Goal: Transaction & Acquisition: Purchase product/service

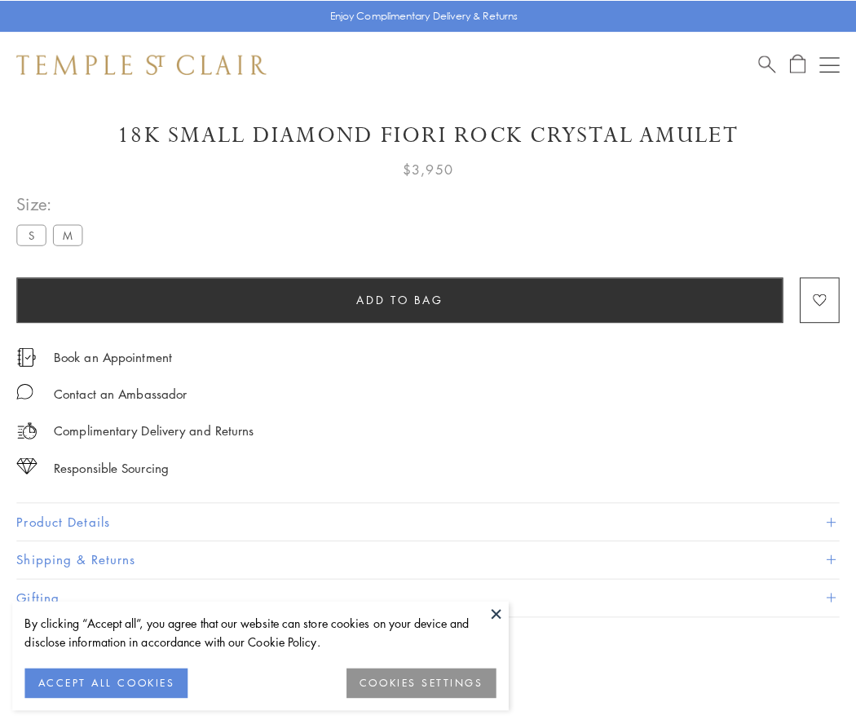
scroll to position [96, 0]
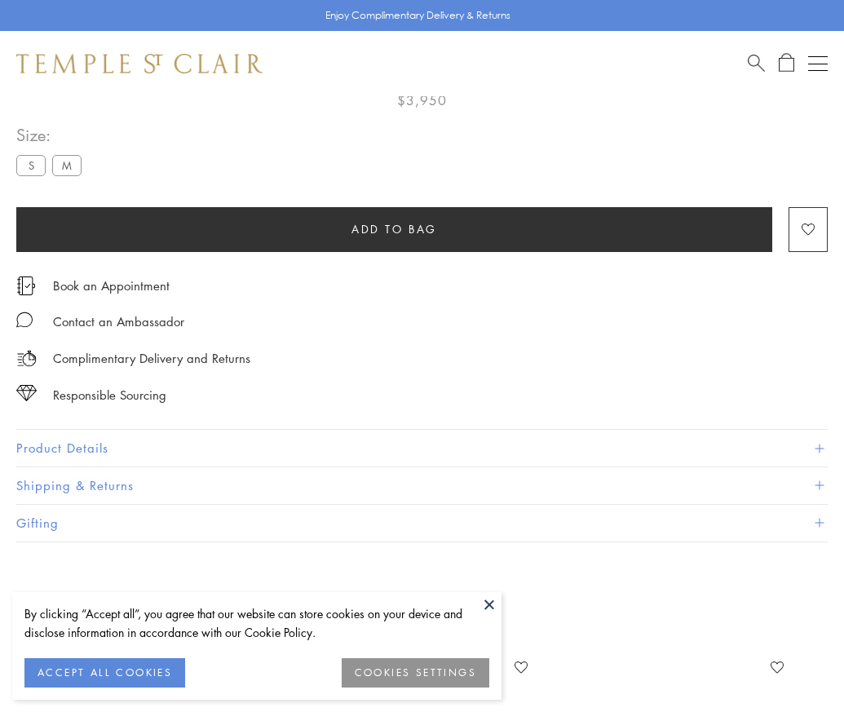
click at [394, 228] on span "Add to bag" at bounding box center [394, 229] width 86 height 18
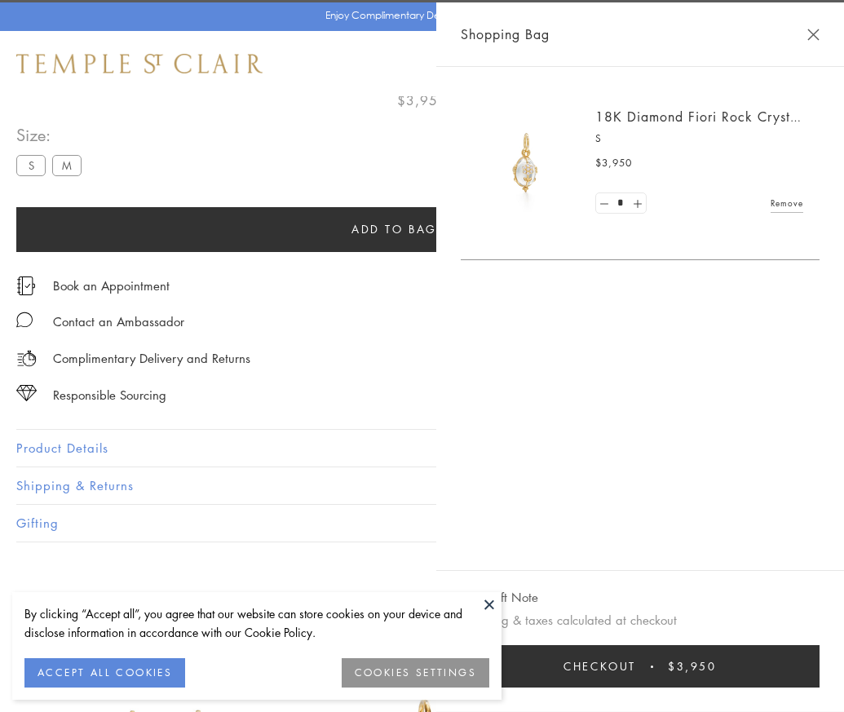
click at [768, 678] on button "Checkout $3,950" at bounding box center [640, 666] width 359 height 42
